Goal: Use online tool/utility

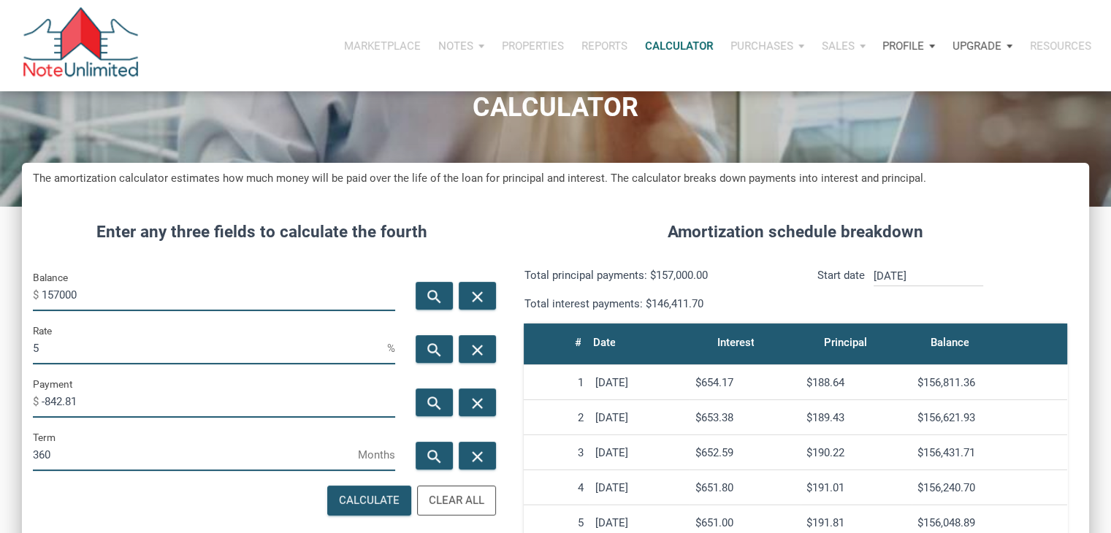
scroll to position [724, 1066]
click at [97, 315] on div "Balance $ 157000" at bounding box center [214, 295] width 384 height 53
click at [96, 303] on input "157000" at bounding box center [218, 294] width 353 height 33
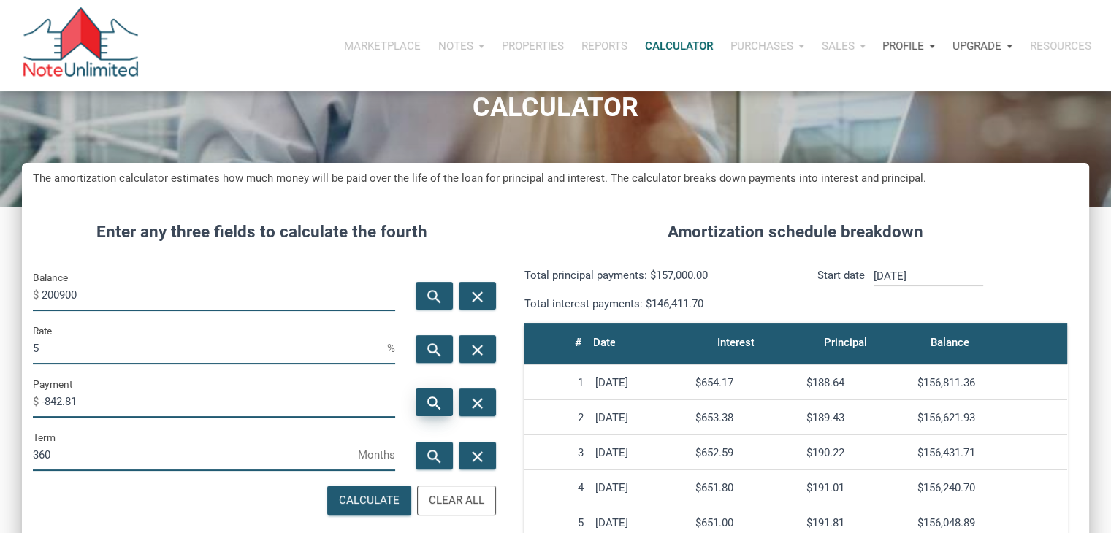
type input "200900"
click at [435, 404] on icon "search" at bounding box center [435, 403] width 18 height 18
type input "-1078.47"
click at [56, 296] on input "200900" at bounding box center [218, 294] width 353 height 33
type input "225900"
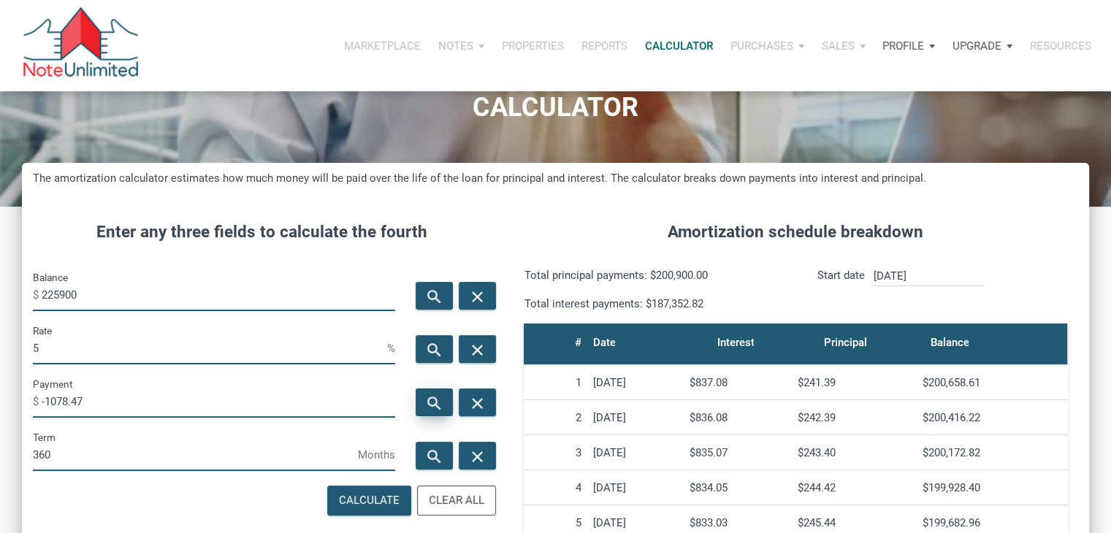
click at [440, 399] on icon "search" at bounding box center [435, 403] width 18 height 18
type input "-1212.68"
click at [292, 359] on input "5" at bounding box center [210, 348] width 354 height 33
type input "4"
click at [426, 399] on icon "search" at bounding box center [435, 403] width 18 height 18
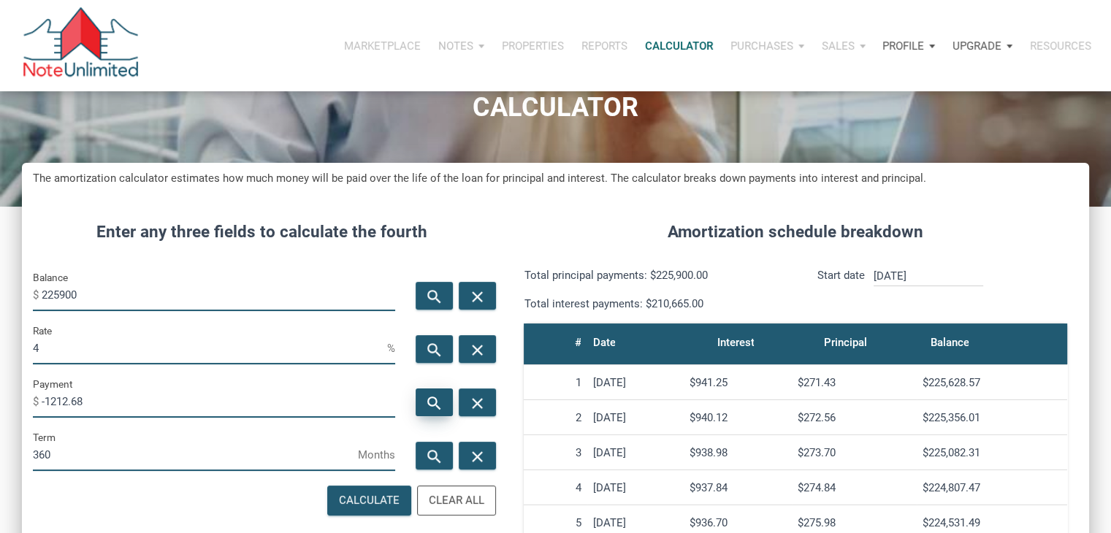
type input "-1078.48"
click at [55, 294] on input "225900" at bounding box center [218, 294] width 353 height 33
click at [49, 294] on input "225900" at bounding box center [218, 294] width 353 height 33
type input "125900"
click at [429, 398] on icon "search" at bounding box center [435, 403] width 18 height 18
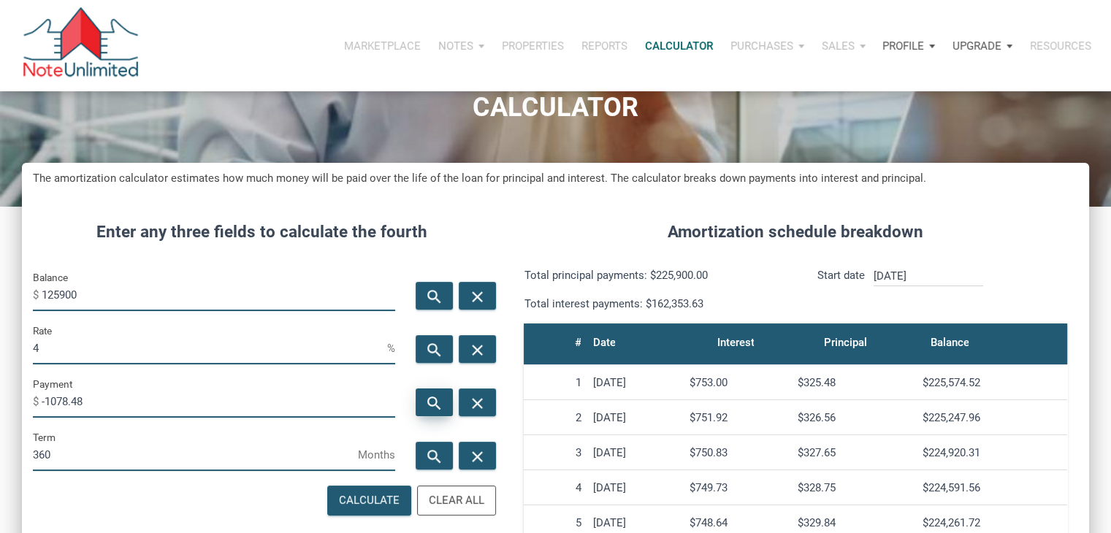
type input "-601.07"
click at [112, 353] on input "4" at bounding box center [210, 348] width 354 height 33
type input "5"
click at [434, 398] on icon "search" at bounding box center [435, 403] width 18 height 18
type input "-675.86"
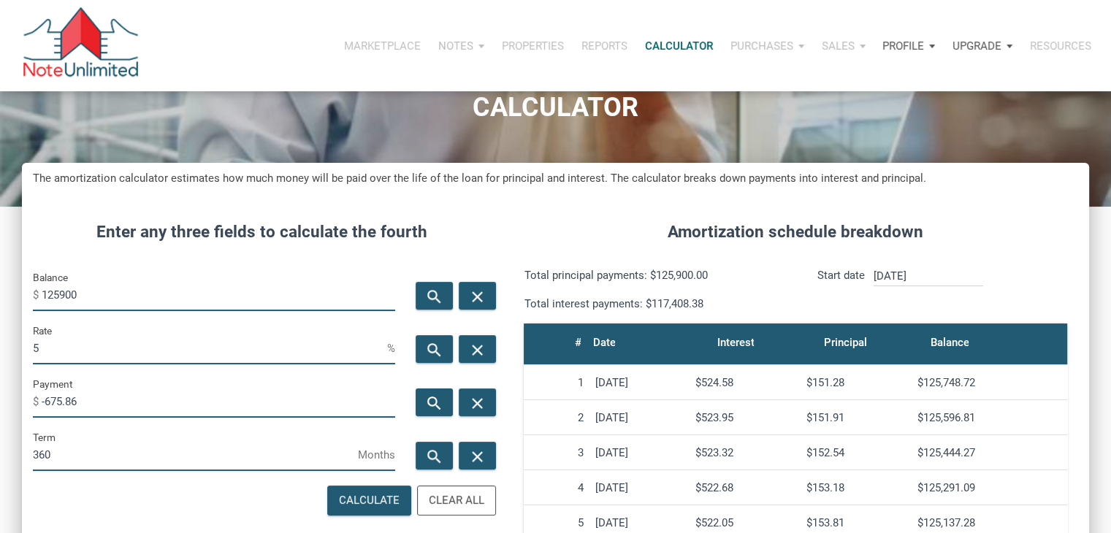
click at [207, 353] on input "5" at bounding box center [210, 348] width 354 height 33
type input "4"
click at [448, 395] on div "search" at bounding box center [434, 403] width 37 height 28
type input "-601.07"
click at [111, 295] on input "125900" at bounding box center [218, 294] width 353 height 33
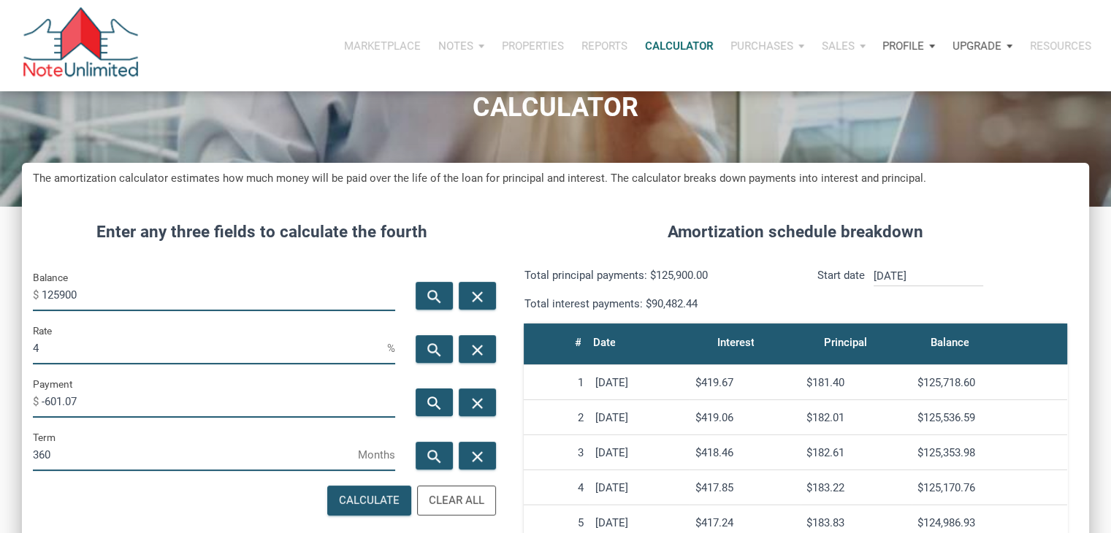
click at [111, 295] on input "125900" at bounding box center [218, 294] width 353 height 33
type input "85900"
click at [439, 402] on icon "search" at bounding box center [435, 403] width 18 height 18
type input "-410.1"
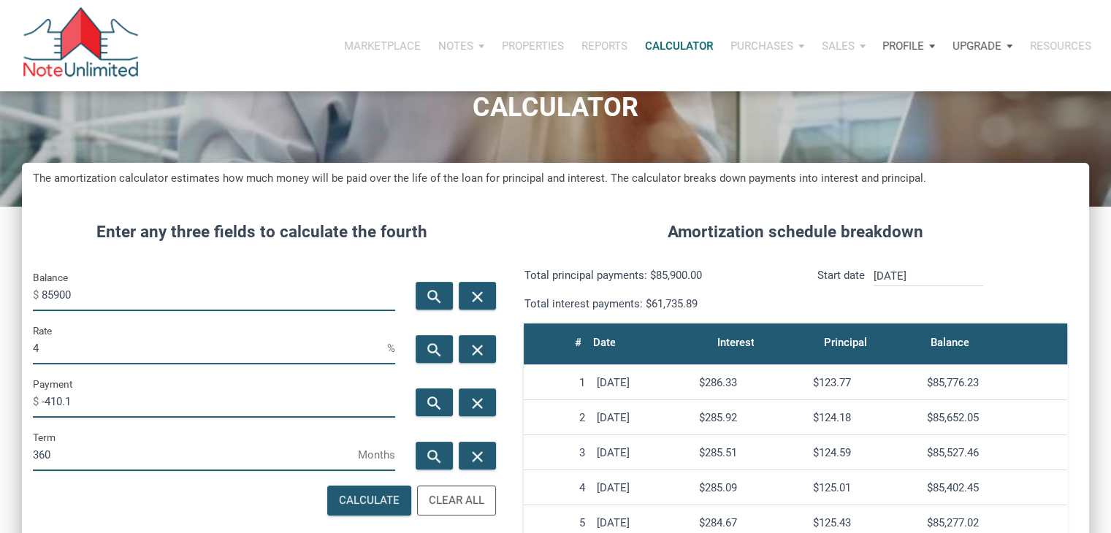
click at [264, 348] on input "4" at bounding box center [210, 348] width 354 height 33
type input "3"
click at [448, 402] on div "search" at bounding box center [434, 403] width 37 height 28
type input "-362.16"
click at [142, 281] on input "85900" at bounding box center [218, 294] width 353 height 33
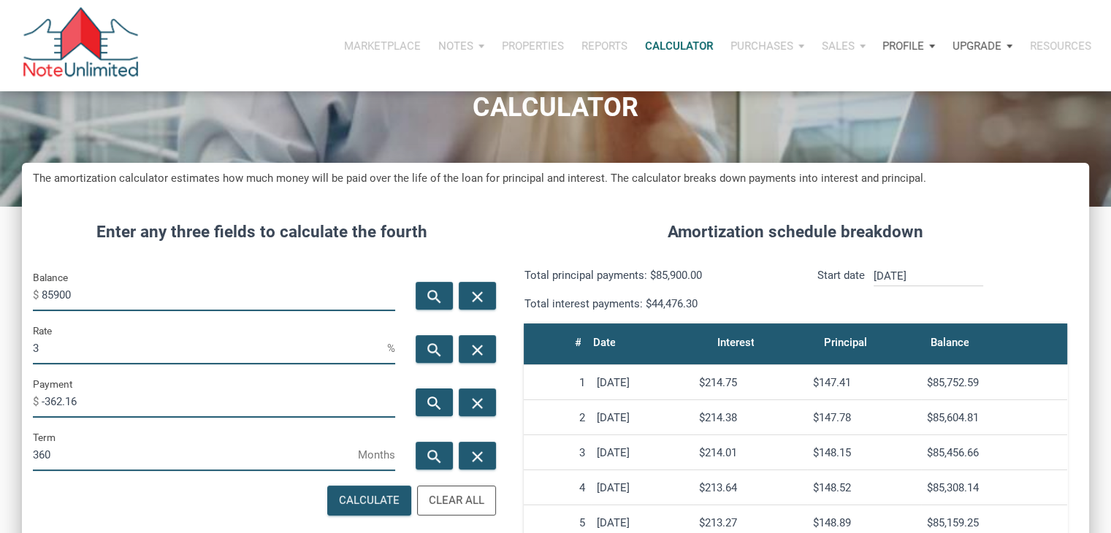
click at [142, 281] on input "85900" at bounding box center [218, 294] width 353 height 33
type input "125900"
click at [429, 407] on icon "search" at bounding box center [435, 403] width 18 height 18
type input "-530.8"
click at [232, 351] on input "3" at bounding box center [210, 348] width 354 height 33
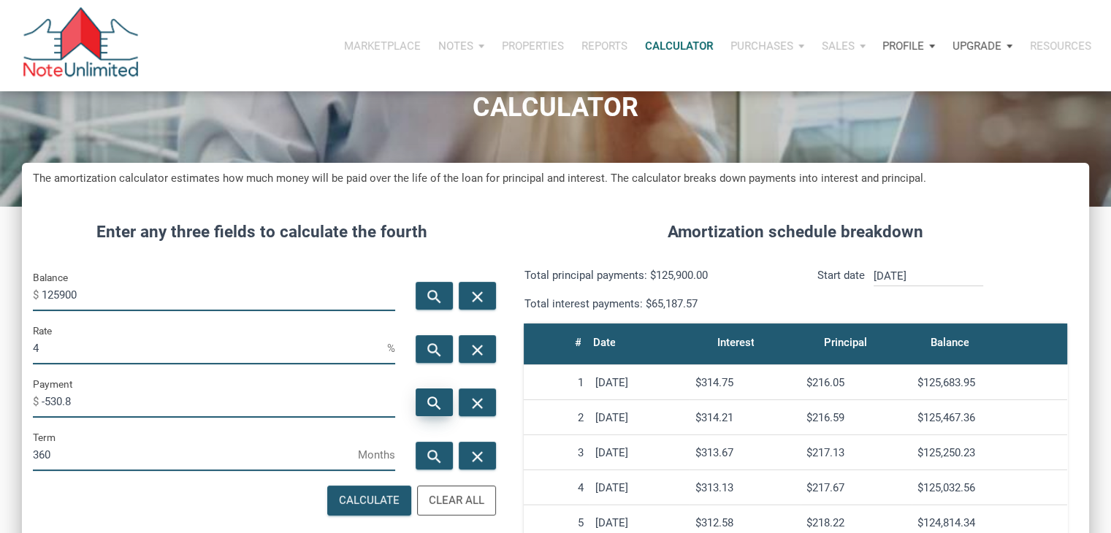
type input "4"
click at [429, 406] on icon "search" at bounding box center [435, 403] width 18 height 18
type input "-601.07"
click at [88, 290] on input "125900" at bounding box center [218, 294] width 353 height 33
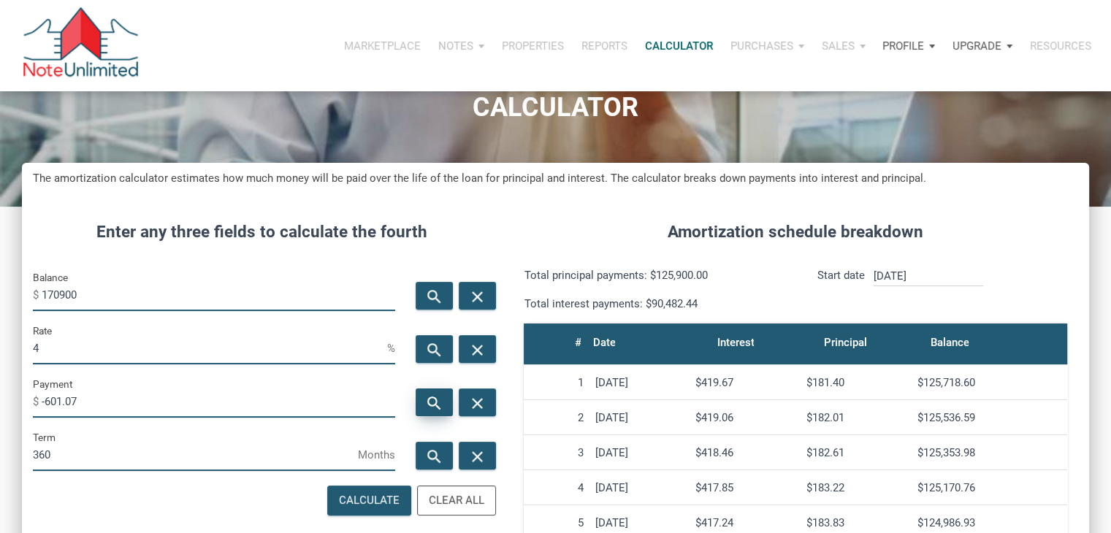
type input "170900"
click at [433, 393] on div "search" at bounding box center [434, 403] width 37 height 28
type input "-815.9"
click at [308, 351] on input "4" at bounding box center [210, 348] width 354 height 33
type input "5"
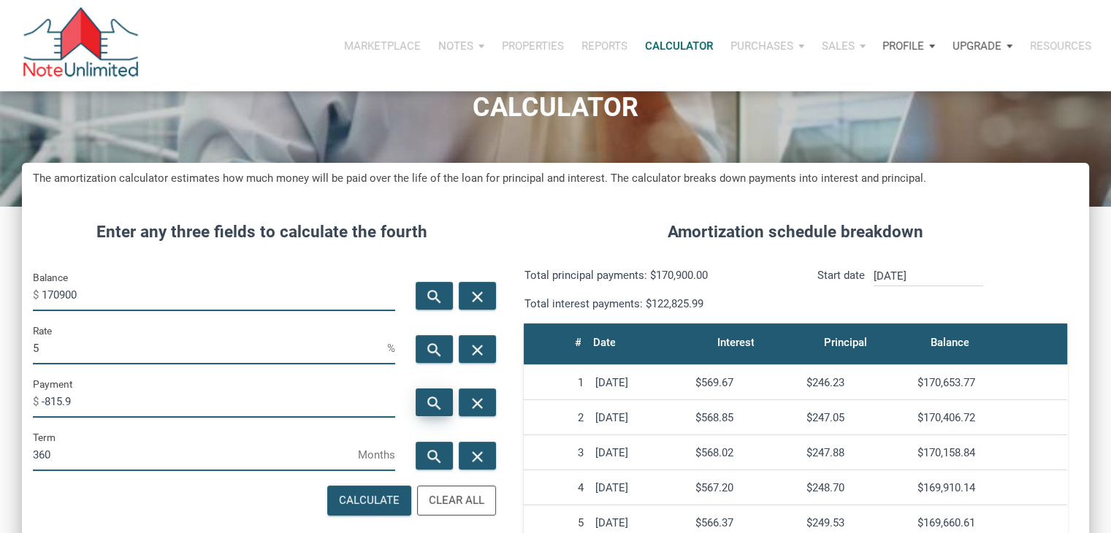
click at [432, 394] on icon "search" at bounding box center [435, 403] width 18 height 18
type input "-917.43"
